Goal: Task Accomplishment & Management: Use online tool/utility

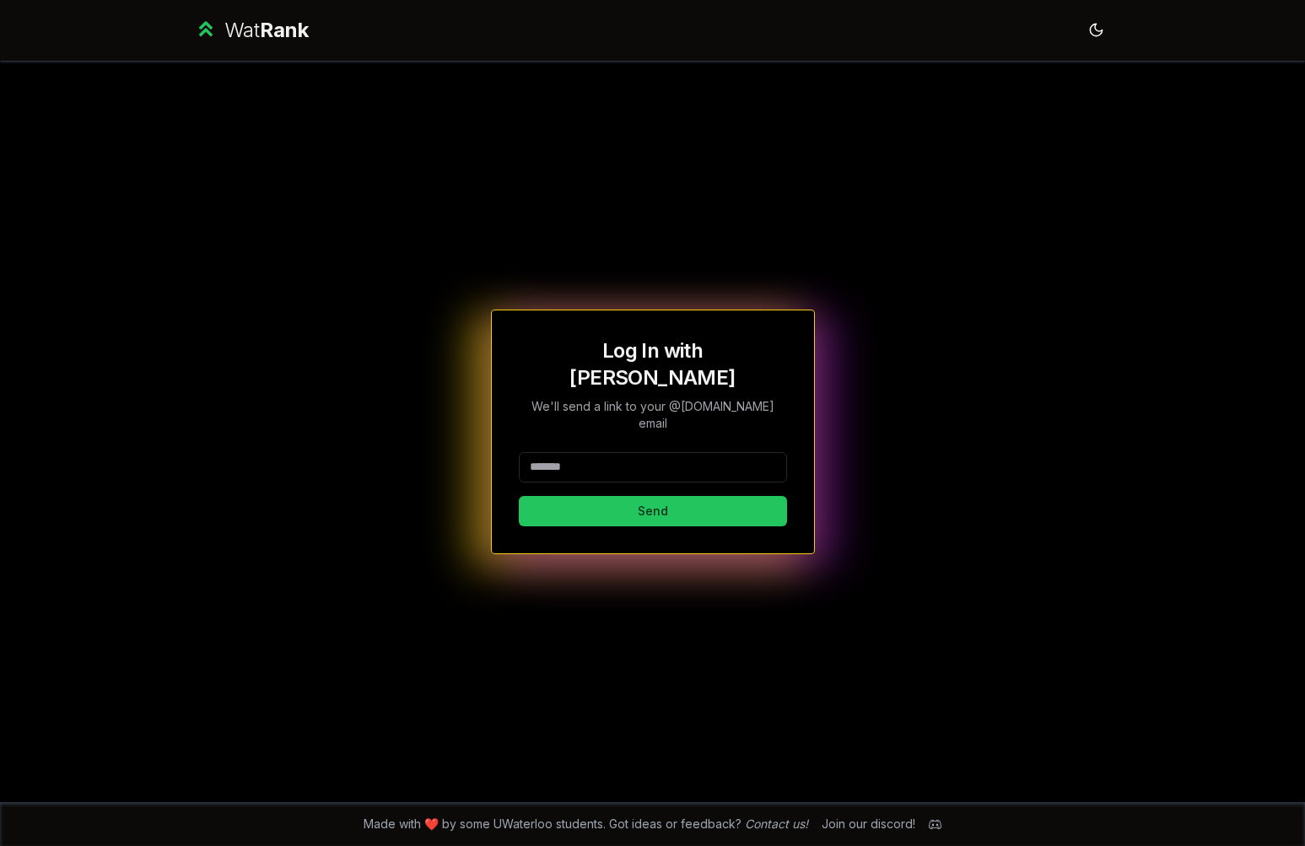
click at [244, 14] on div "Wat Rank Toggle theme" at bounding box center [653, 30] width 972 height 61
click at [250, 35] on div "Wat Rank" at bounding box center [266, 30] width 84 height 27
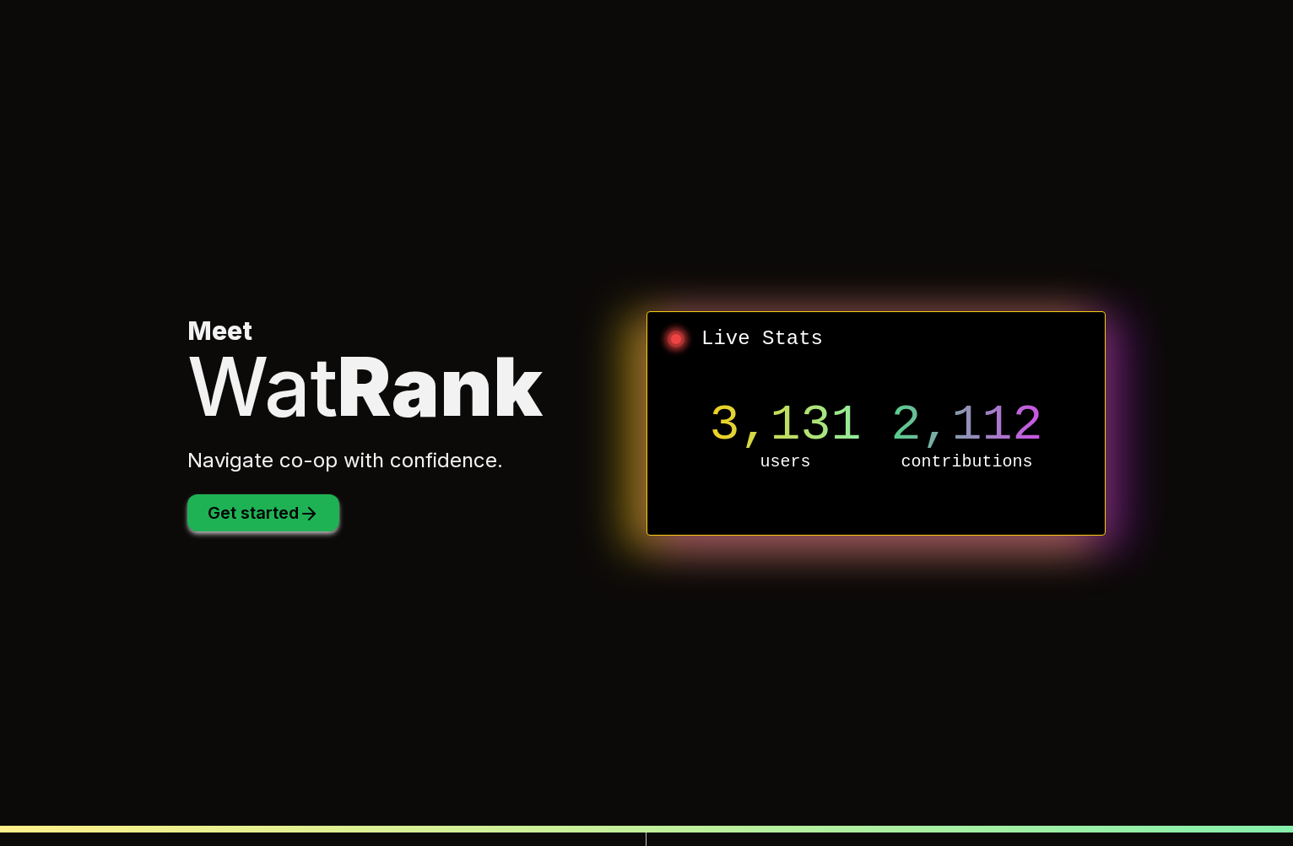
click at [313, 526] on button "Get started" at bounding box center [263, 512] width 152 height 37
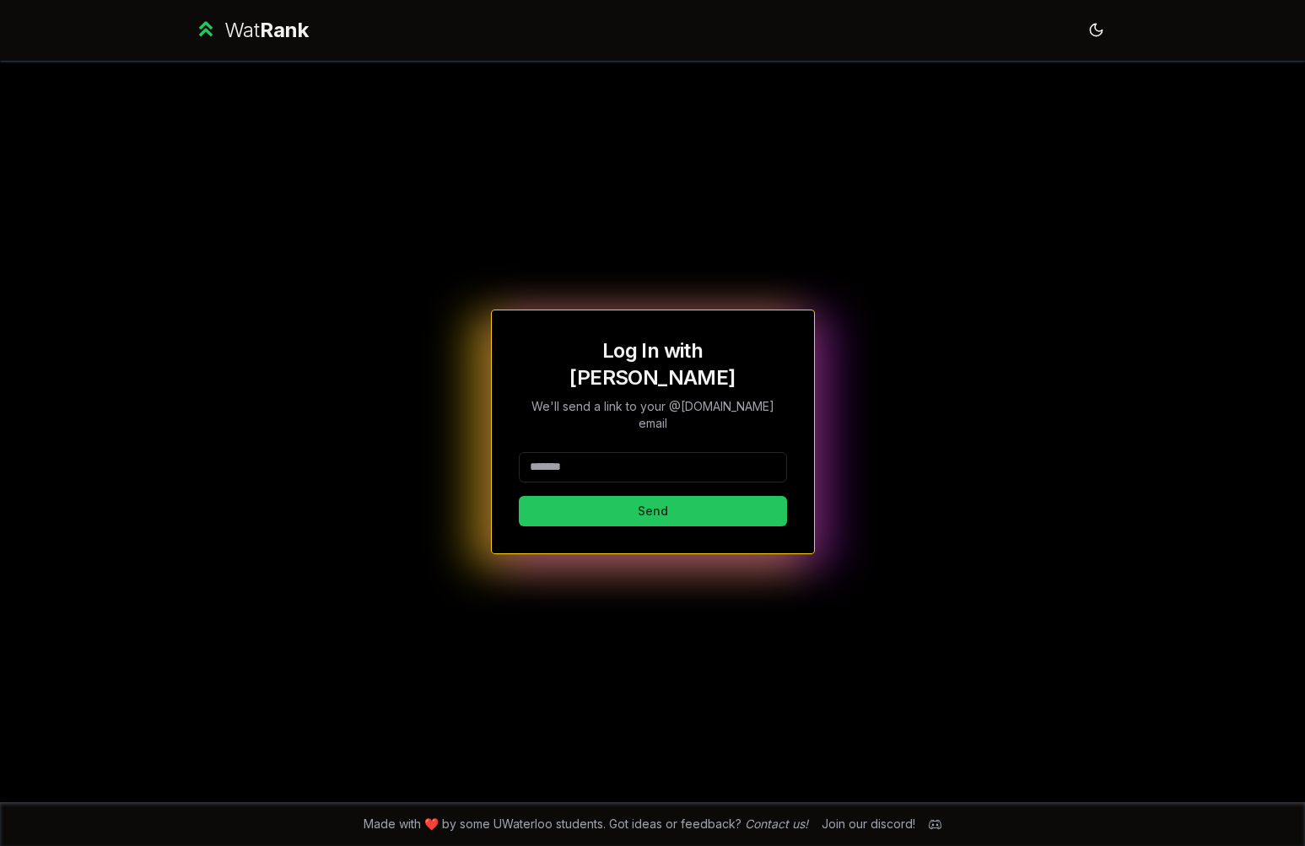
click at [599, 452] on input at bounding box center [653, 467] width 268 height 30
type input "********"
click at [645, 496] on button "Send" at bounding box center [653, 511] width 268 height 30
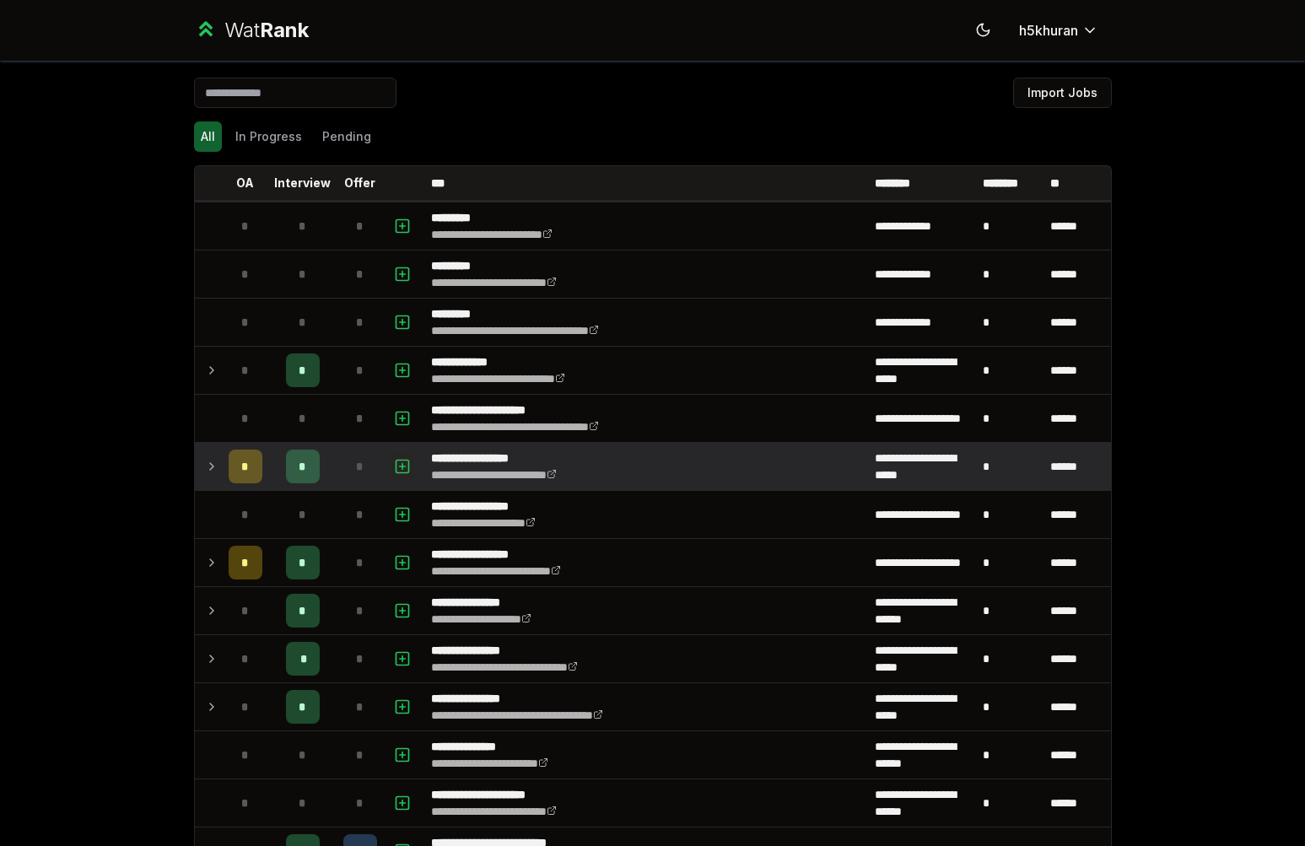
click at [394, 458] on icon "button" at bounding box center [402, 466] width 17 height 20
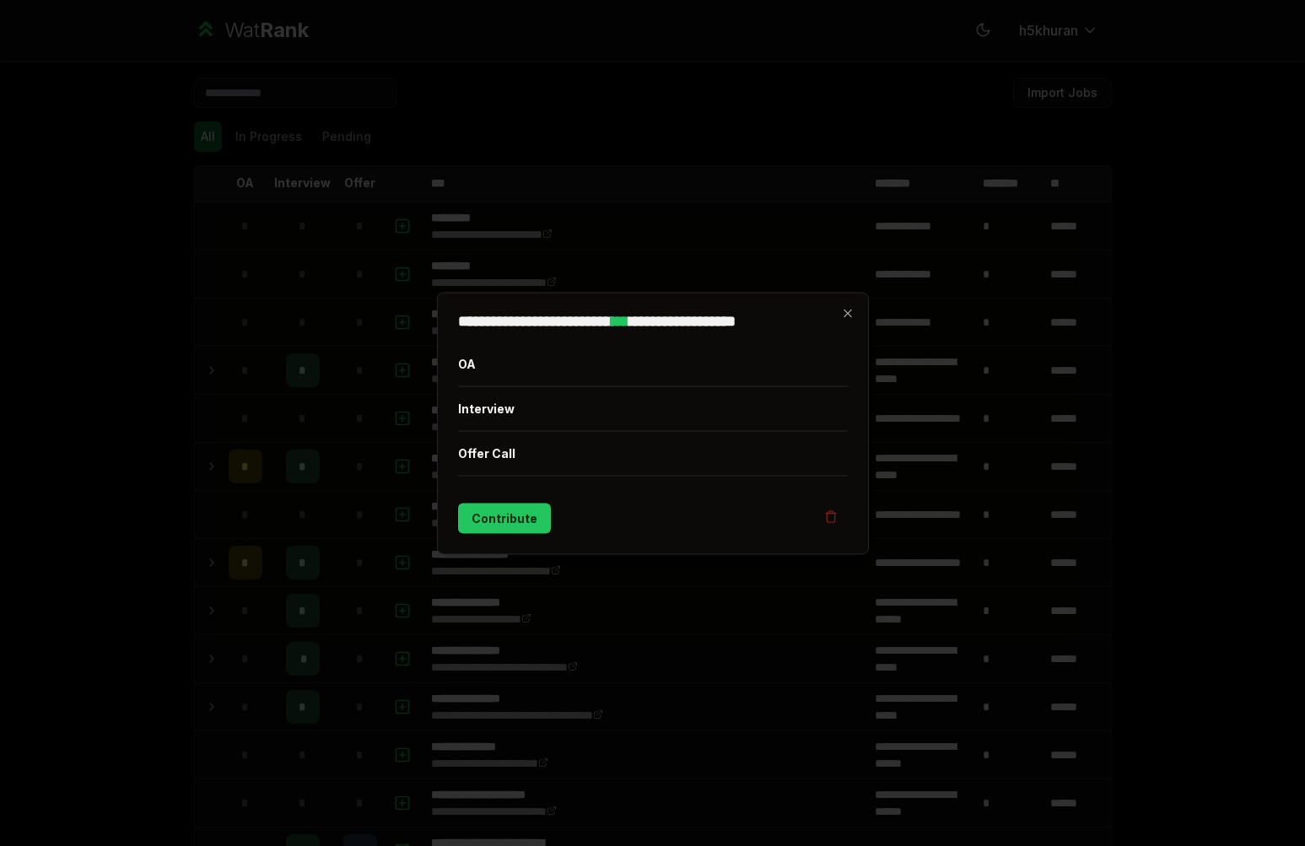
click at [296, 478] on div at bounding box center [652, 423] width 1305 height 846
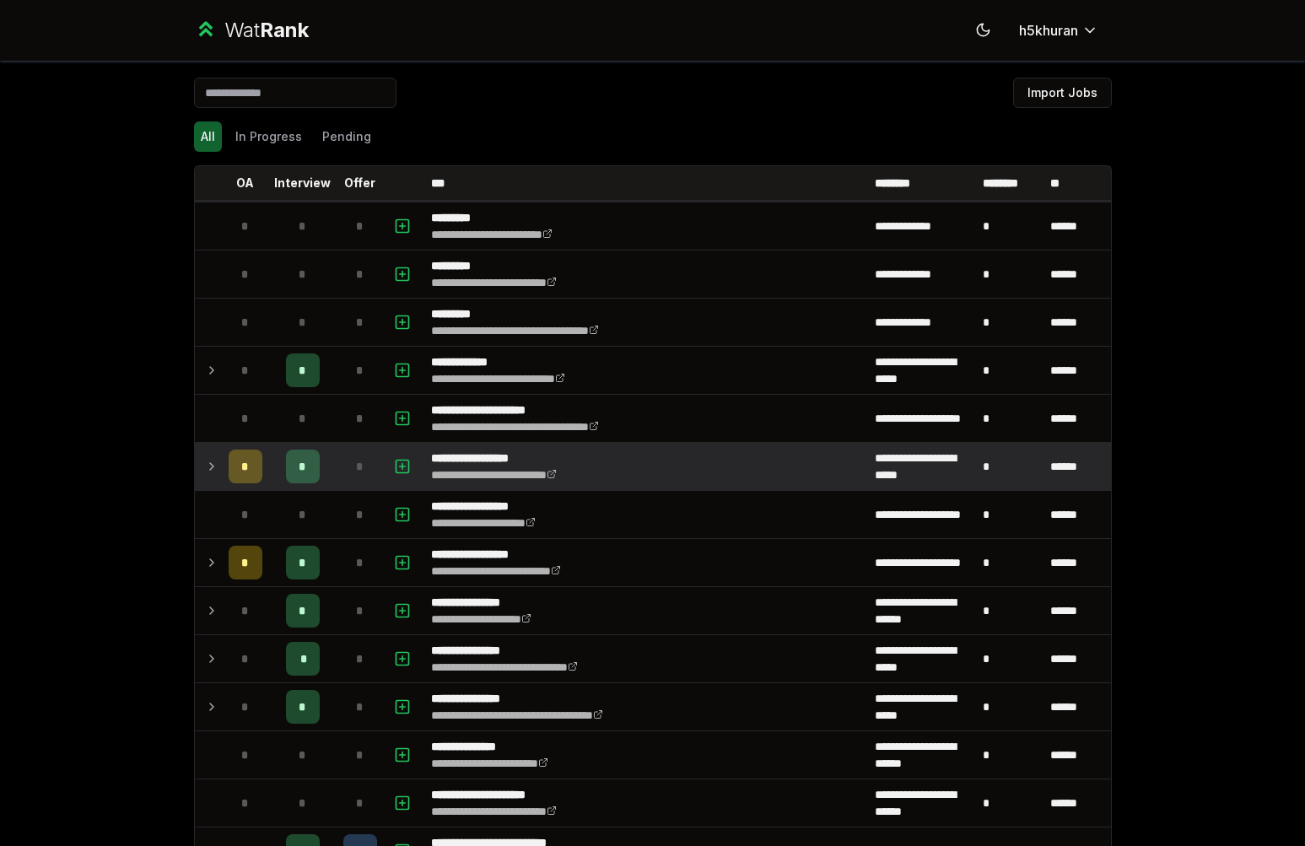
click at [205, 462] on icon at bounding box center [211, 466] width 13 height 20
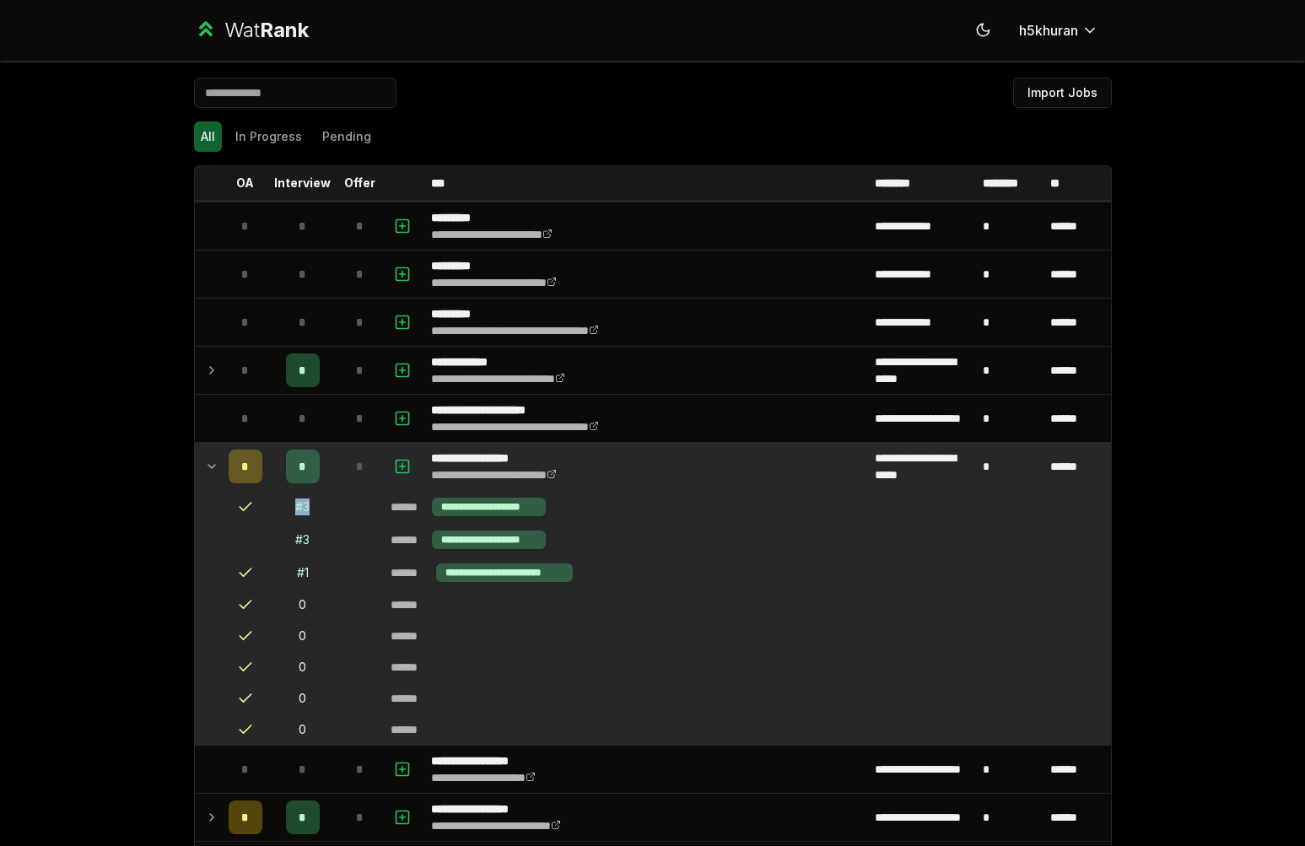
drag, startPoint x: 311, startPoint y: 508, endPoint x: 274, endPoint y: 509, distance: 37.1
click at [274, 509] on td "# 3" at bounding box center [302, 507] width 67 height 32
click at [212, 463] on td at bounding box center [208, 466] width 27 height 47
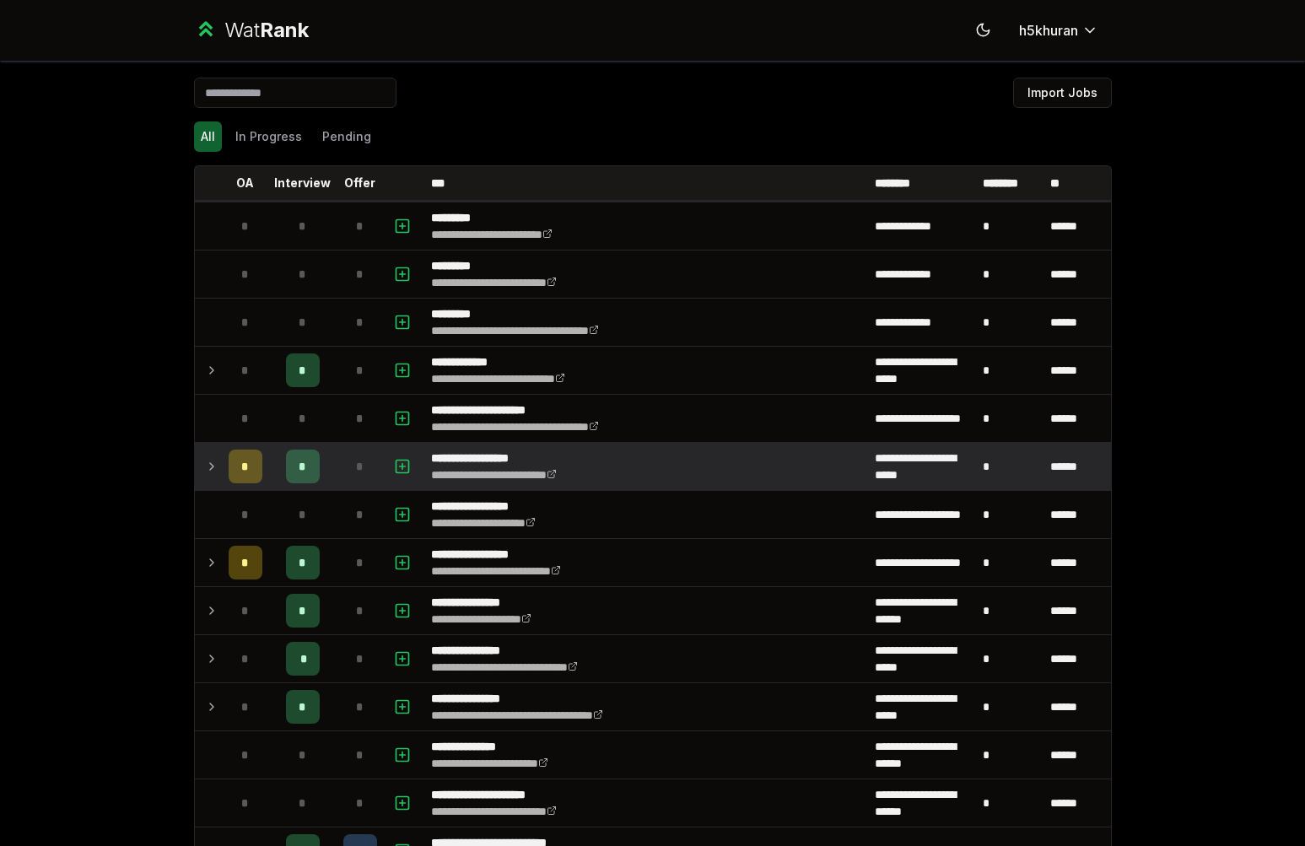
click at [212, 463] on td at bounding box center [208, 466] width 27 height 47
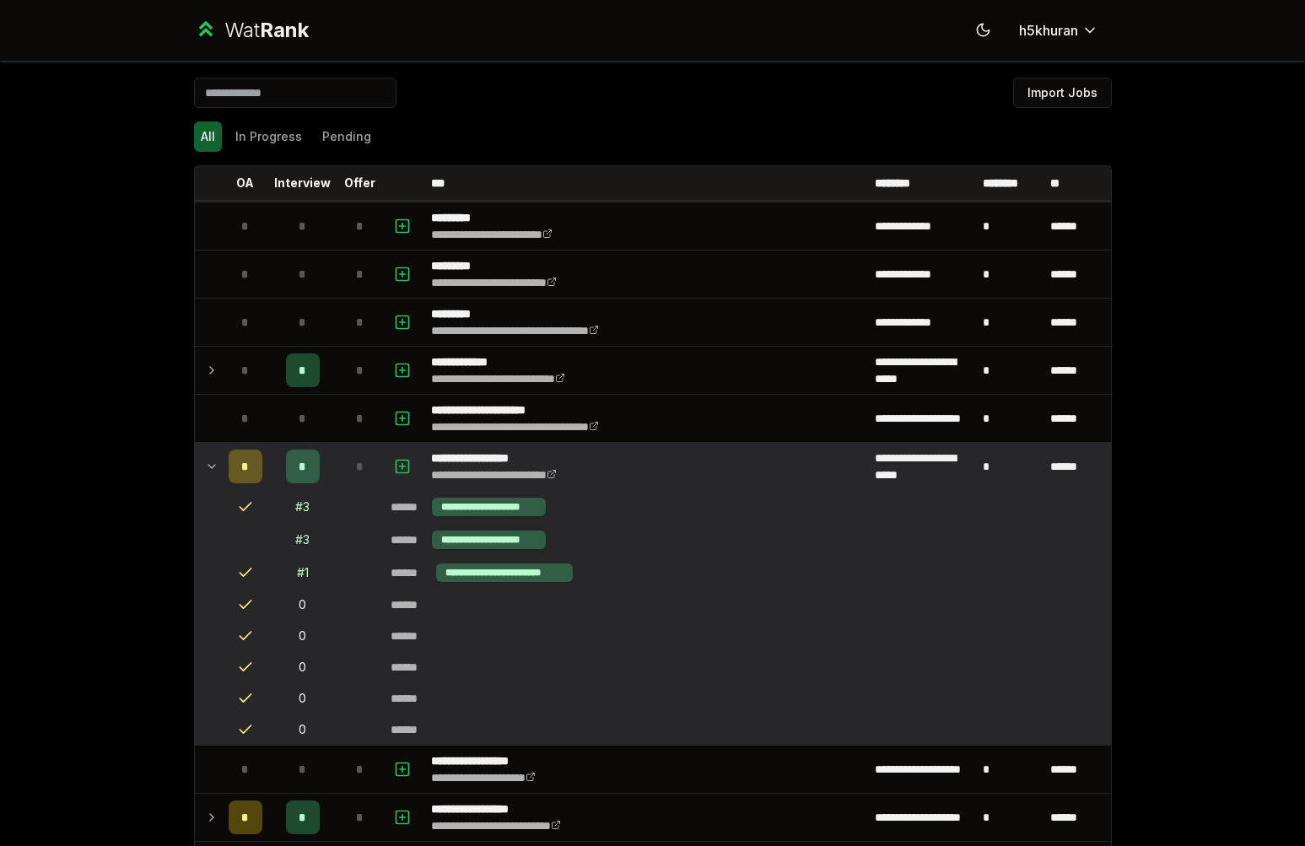
click at [202, 450] on td at bounding box center [208, 466] width 27 height 47
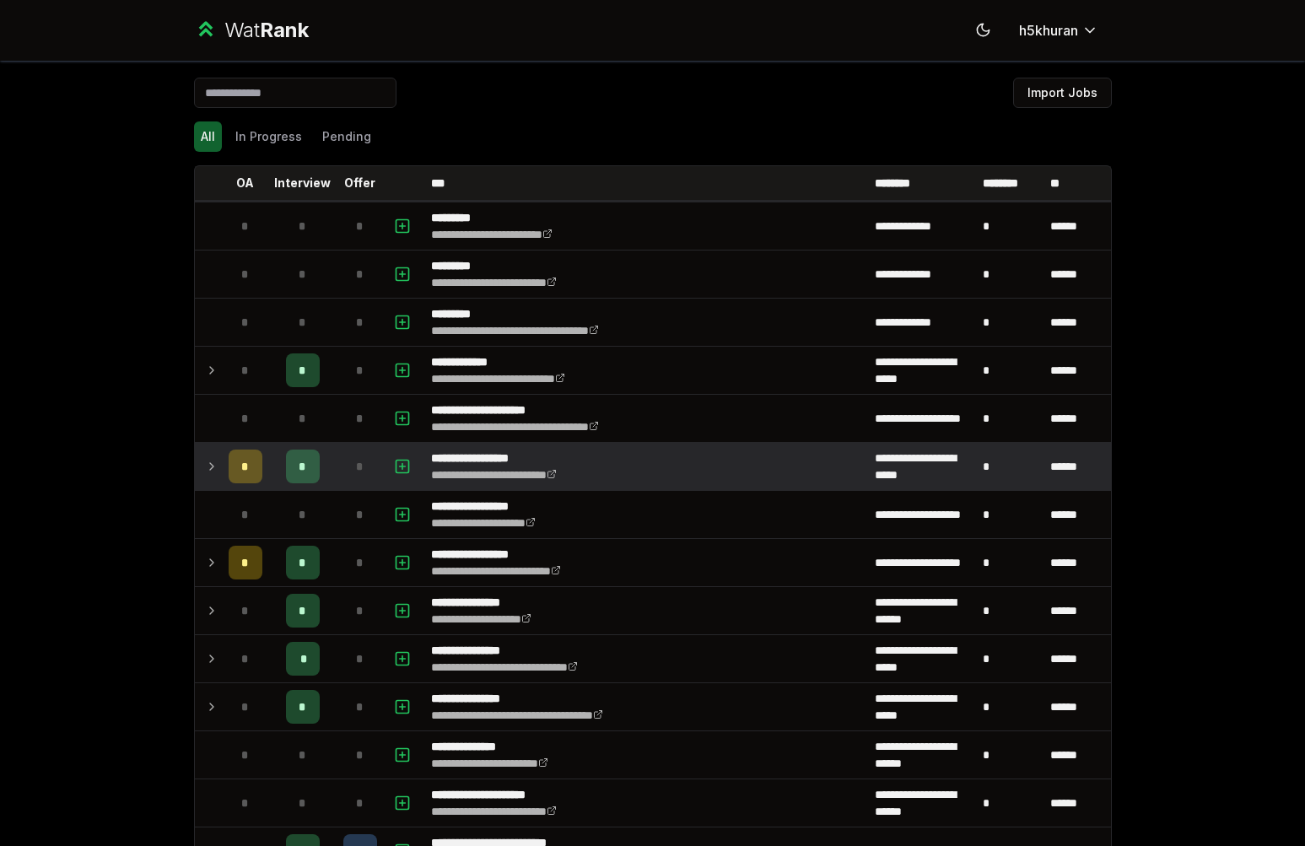
click at [202, 450] on td at bounding box center [208, 466] width 27 height 47
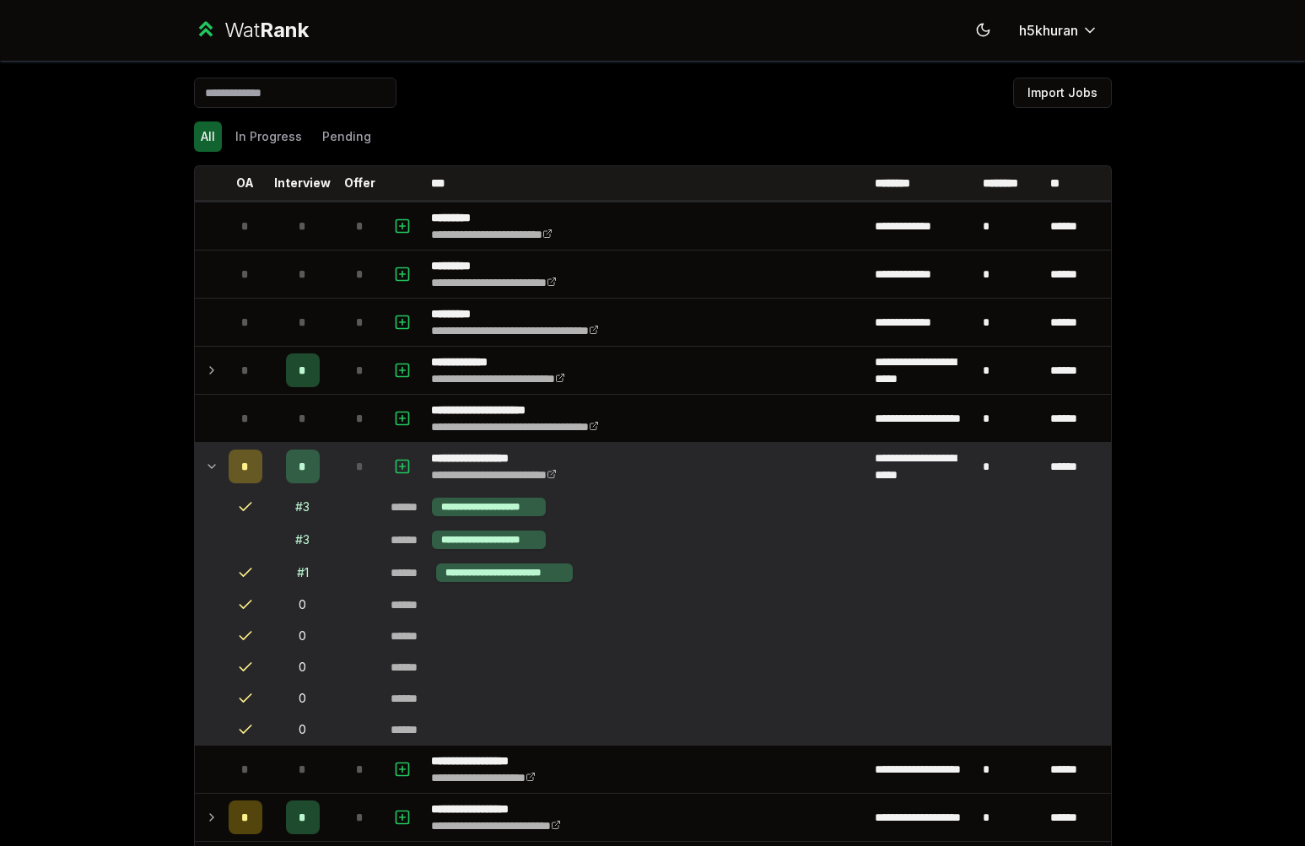
click at [202, 450] on td at bounding box center [208, 466] width 27 height 47
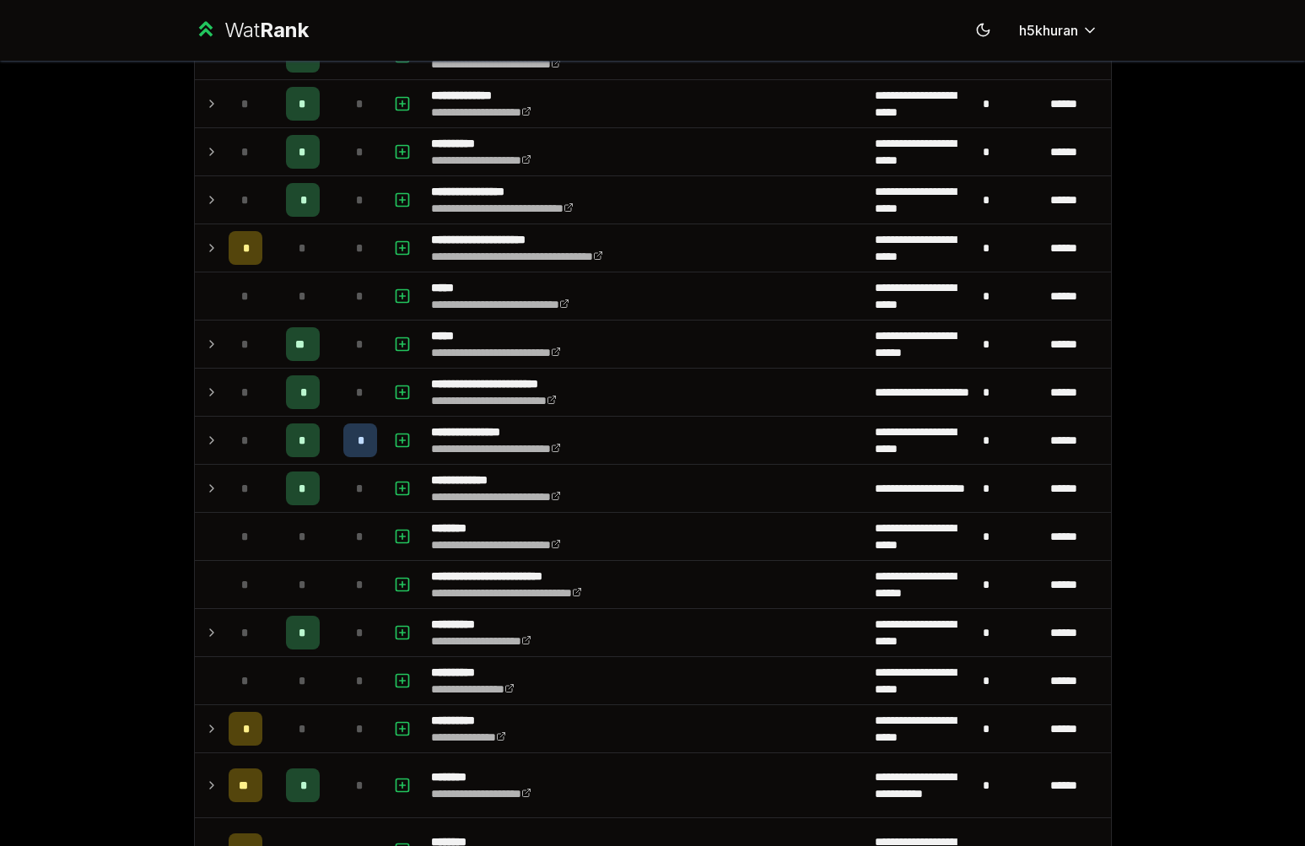
scroll to position [1043, 0]
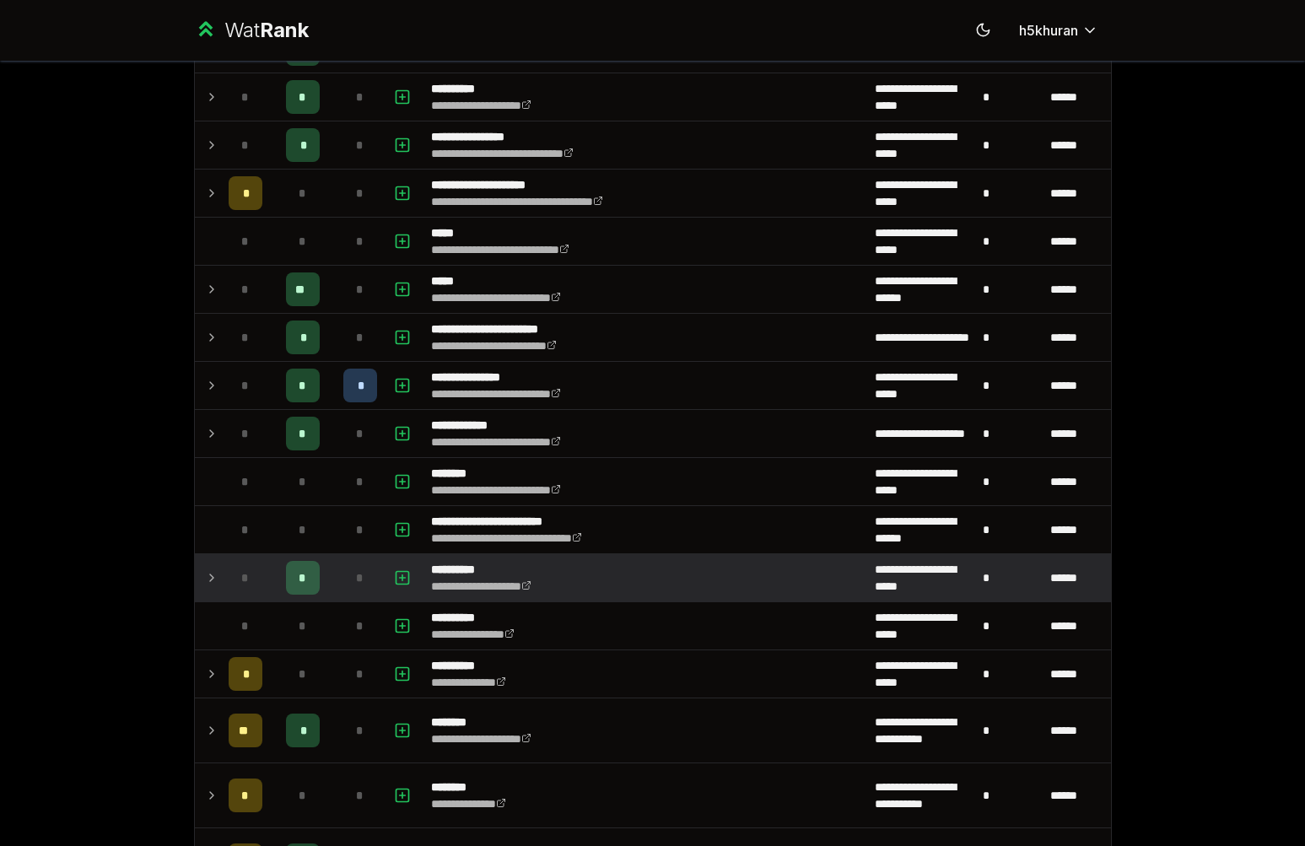
click at [242, 565] on div "*" at bounding box center [246, 578] width 34 height 34
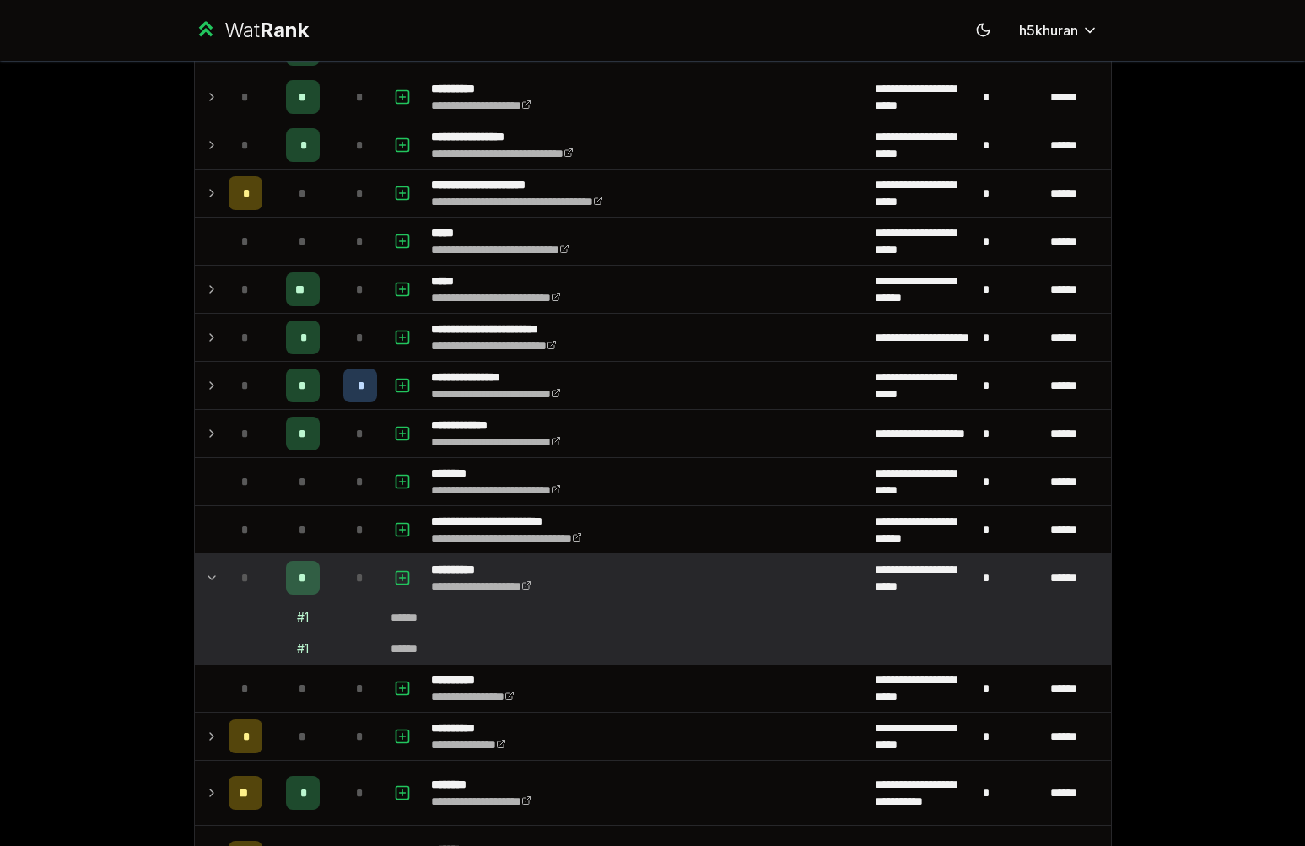
click at [242, 565] on div "*" at bounding box center [246, 578] width 34 height 34
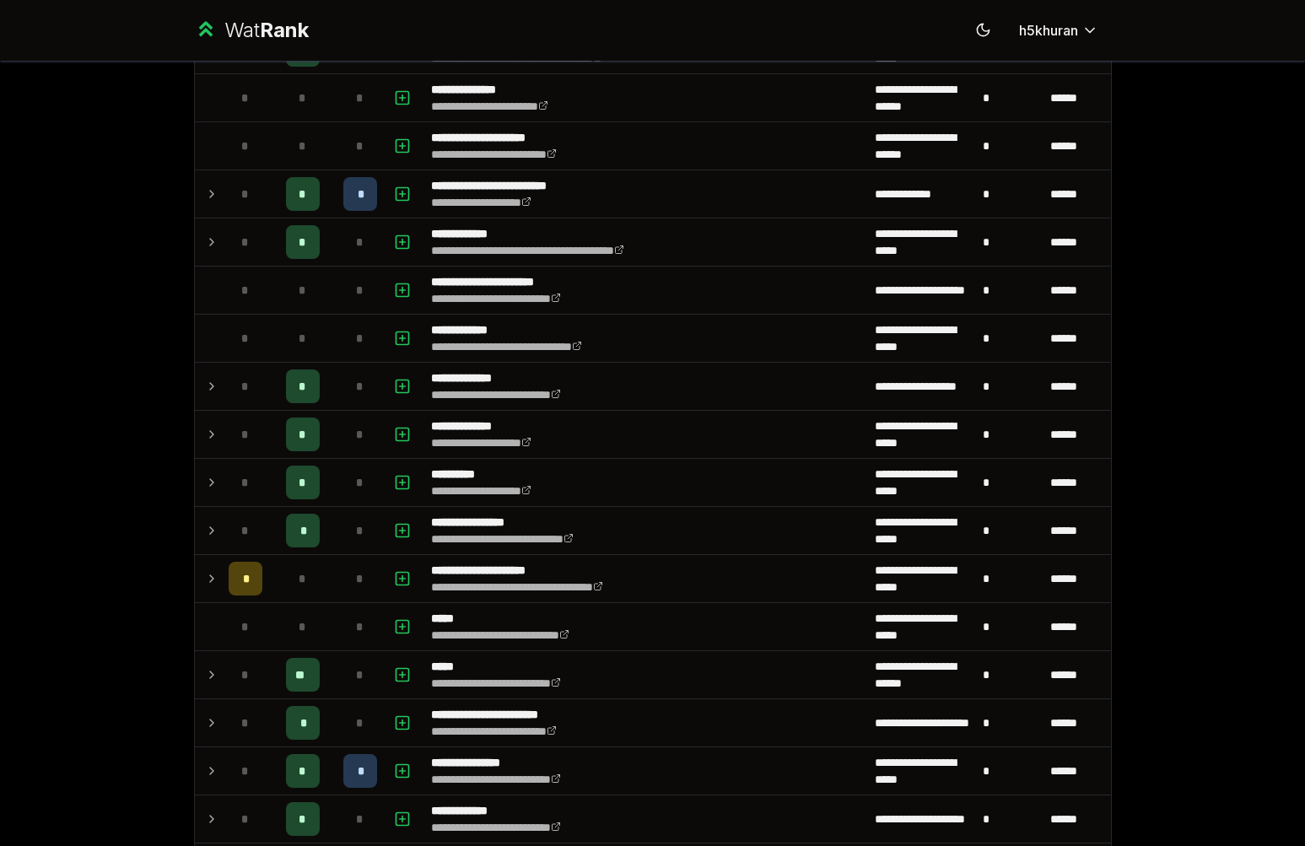
scroll to position [478, 0]
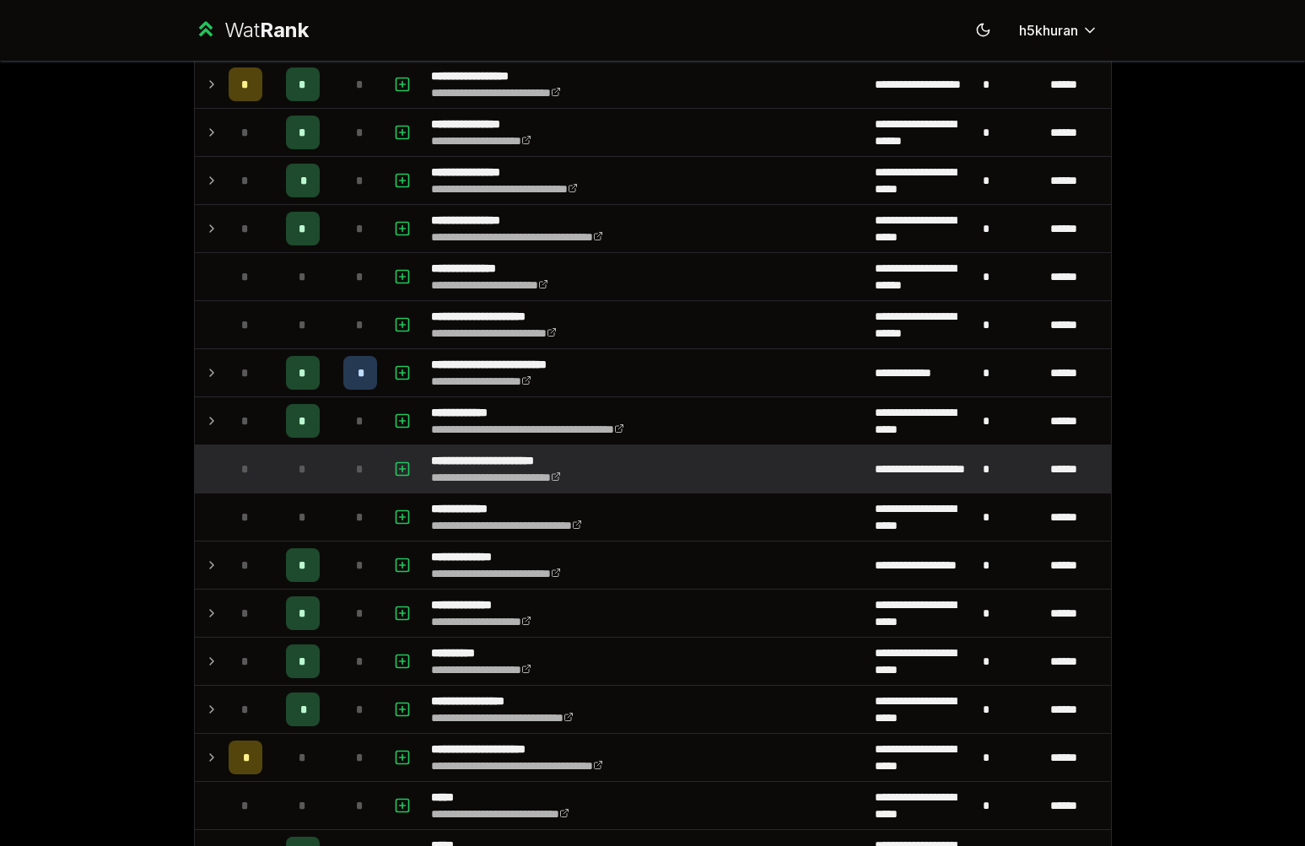
click at [222, 462] on td "*" at bounding box center [245, 468] width 47 height 47
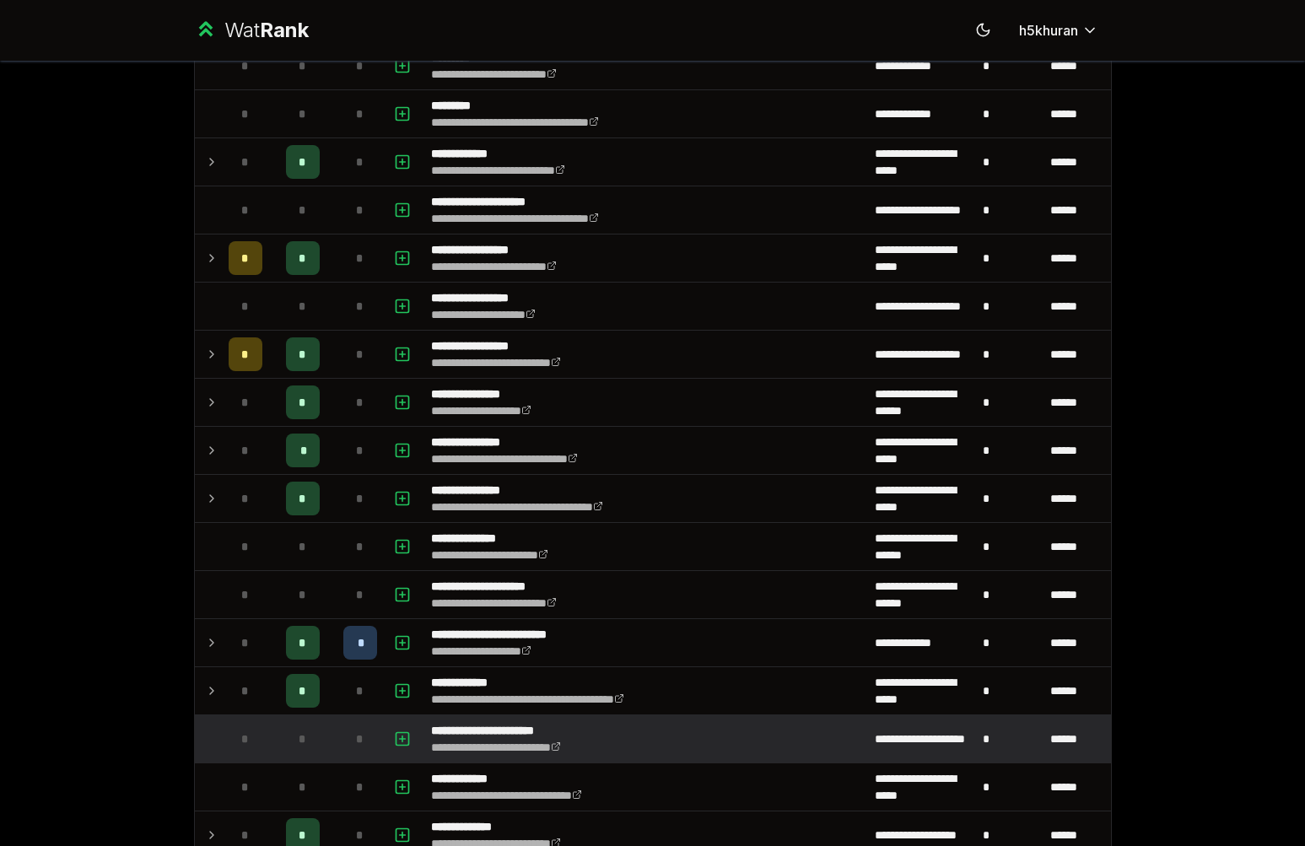
scroll to position [0, 0]
